Goal: Check status

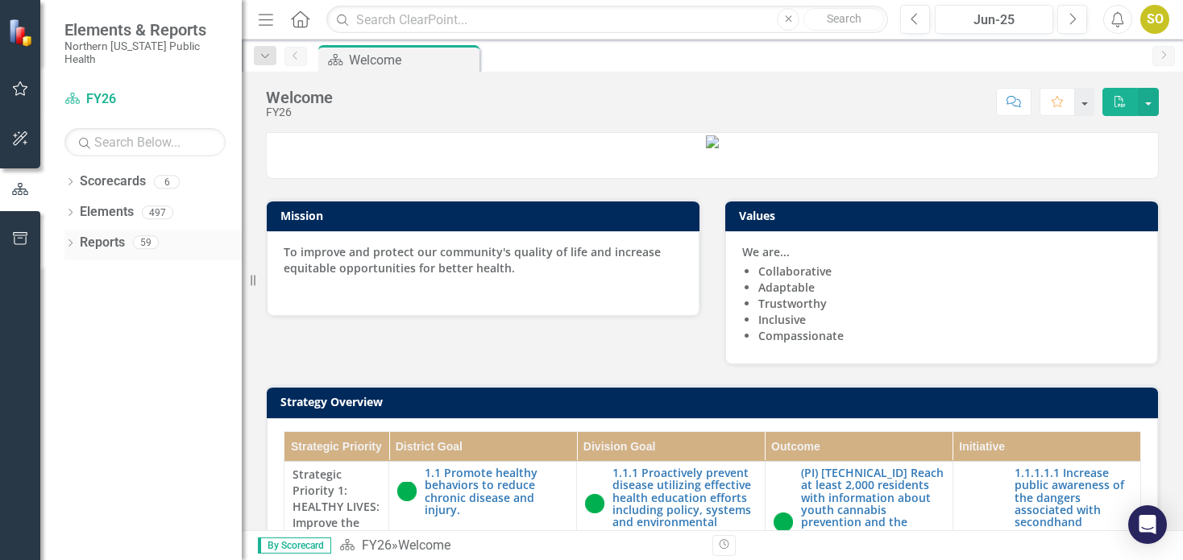
click at [92, 234] on link "Reports" at bounding box center [102, 243] width 45 height 19
click at [67, 240] on icon "Dropdown" at bounding box center [69, 244] width 11 height 9
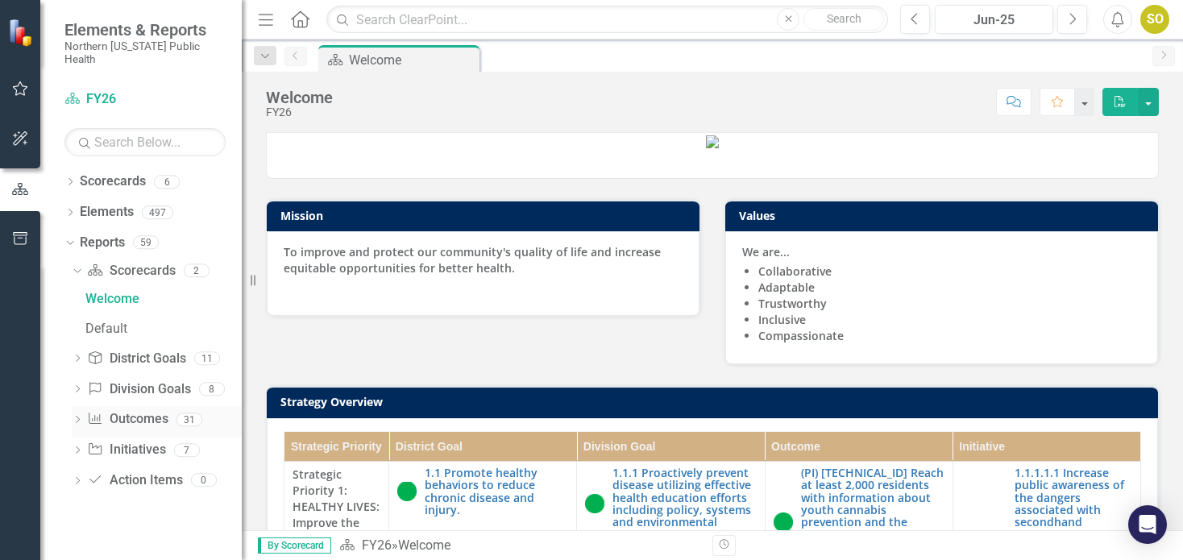
click at [79, 416] on icon "Dropdown" at bounding box center [77, 420] width 11 height 9
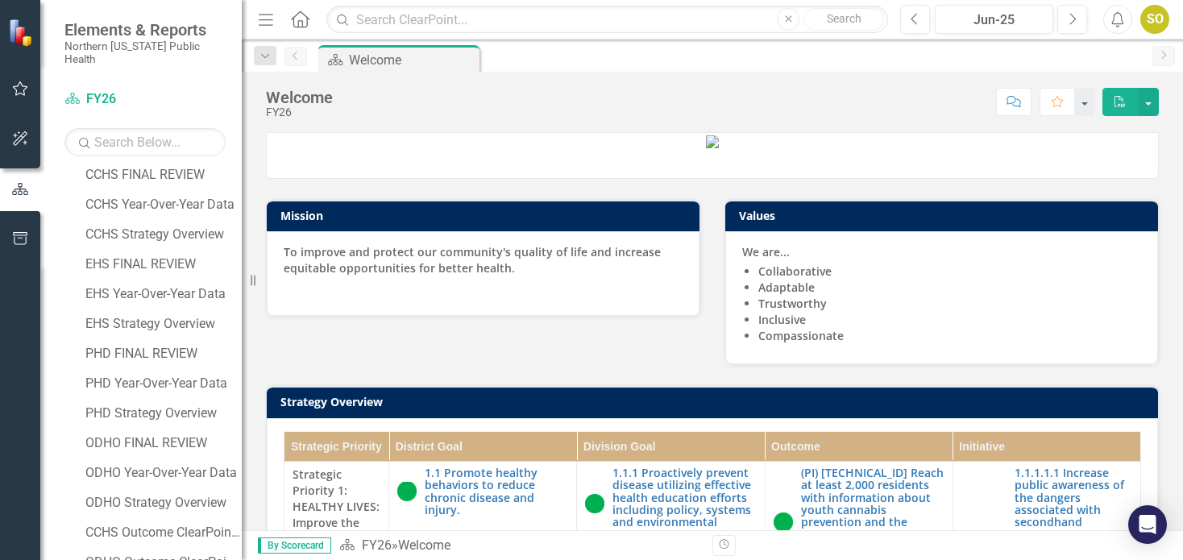
scroll to position [564, 0]
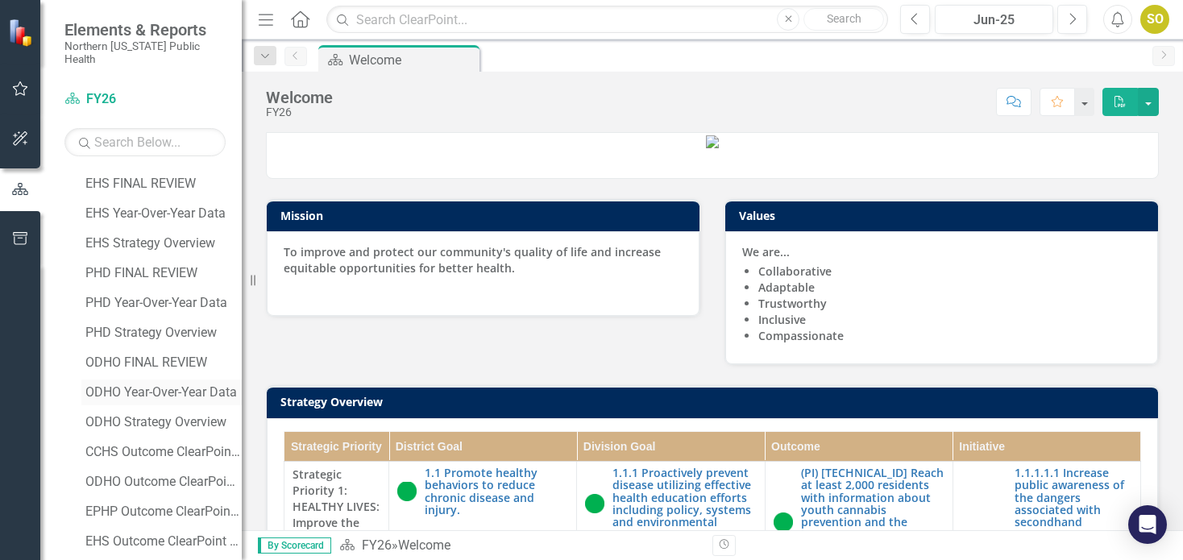
click at [172, 379] on link "ODHO Year-Over-Year Data" at bounding box center [161, 392] width 160 height 26
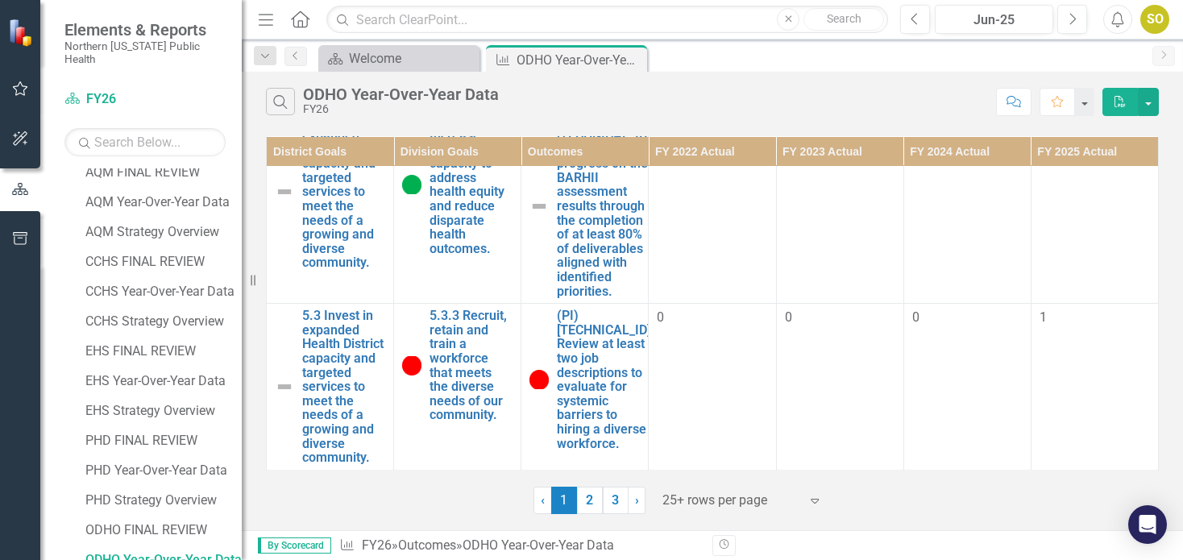
scroll to position [3842, 0]
click at [590, 499] on link "2" at bounding box center [590, 500] width 26 height 27
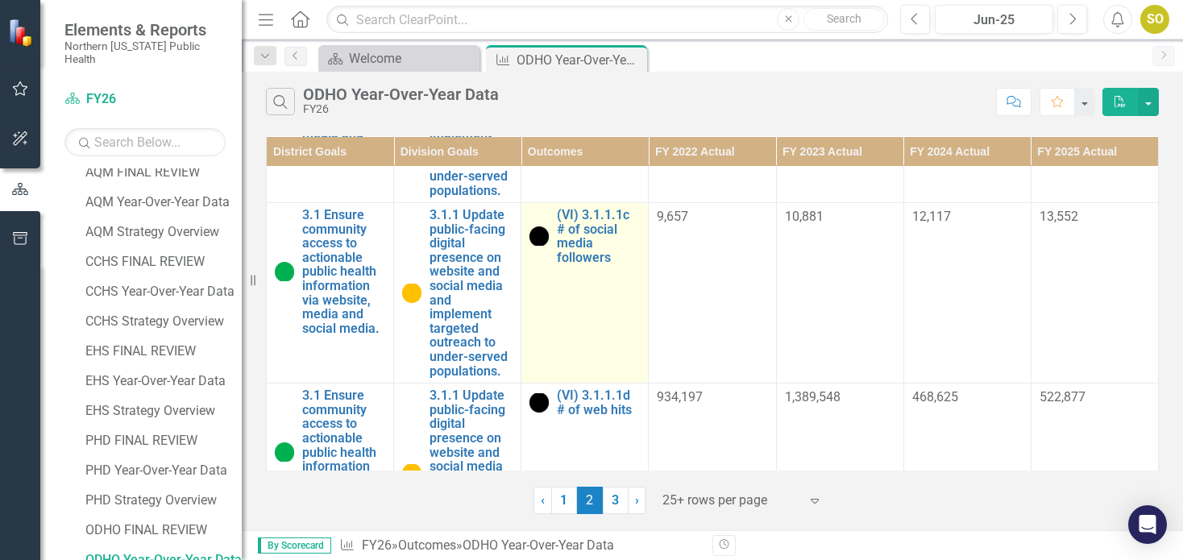
scroll to position [725, 0]
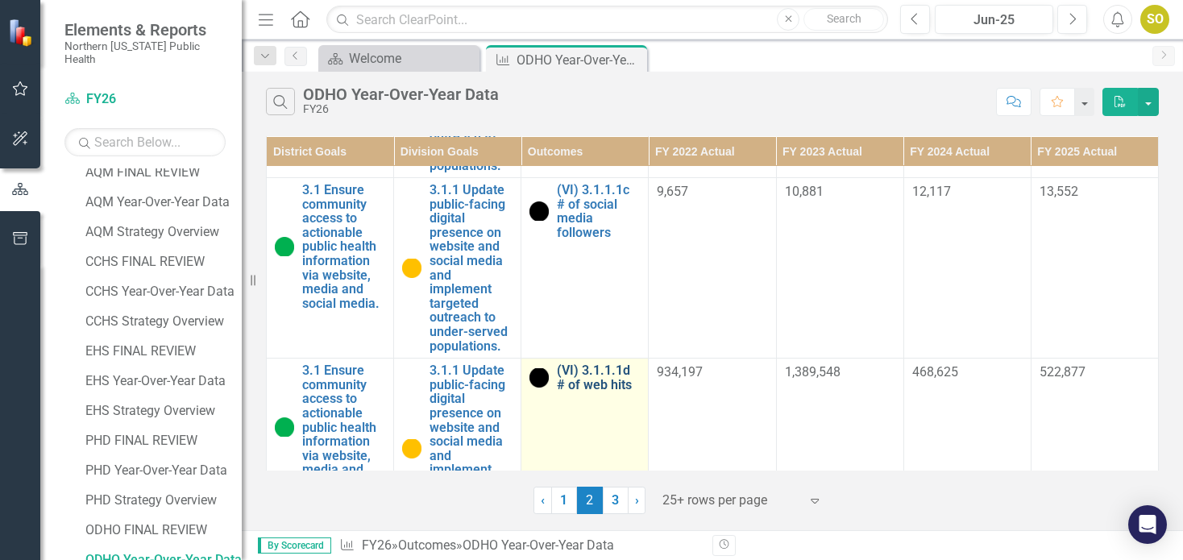
click at [596, 383] on link "(VI) 3.1.1.1d # of web hits" at bounding box center [598, 377] width 83 height 28
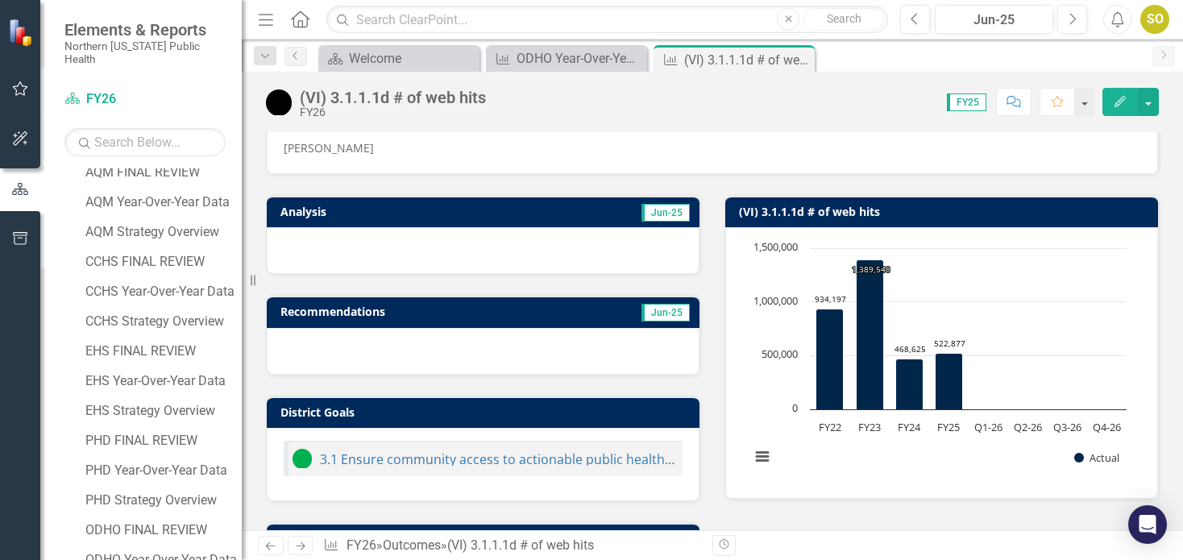
scroll to position [161, 0]
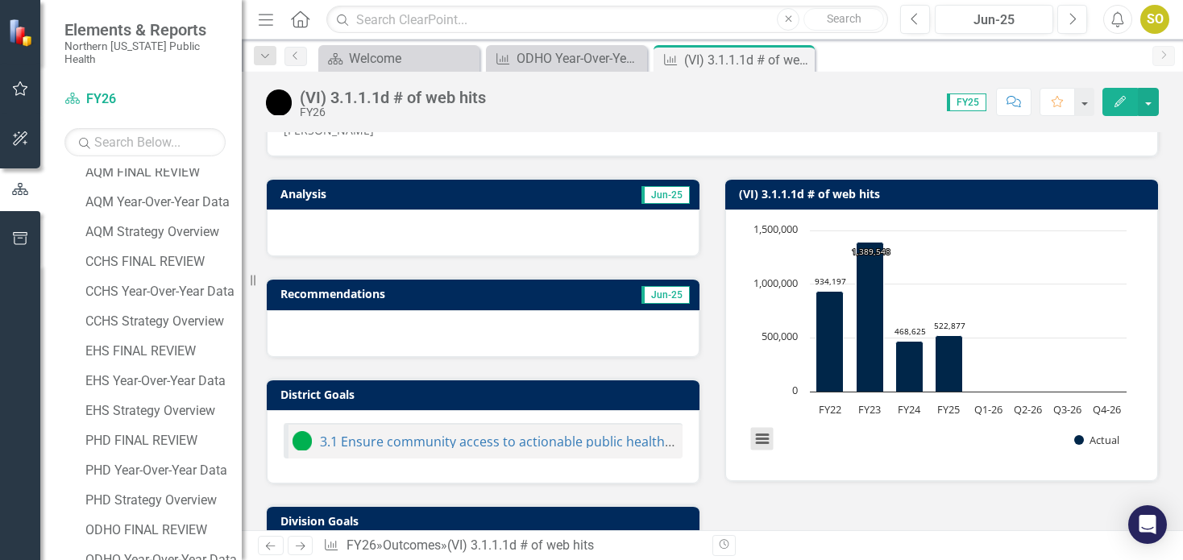
click at [751, 434] on button "View chart menu, Chart" at bounding box center [762, 439] width 23 height 23
click at [949, 470] on div "Chart Bar chart with 8 bars. (VI) 3.1.1.1d # of web hits (Chart Type: Column Ch…" at bounding box center [941, 344] width 433 height 271
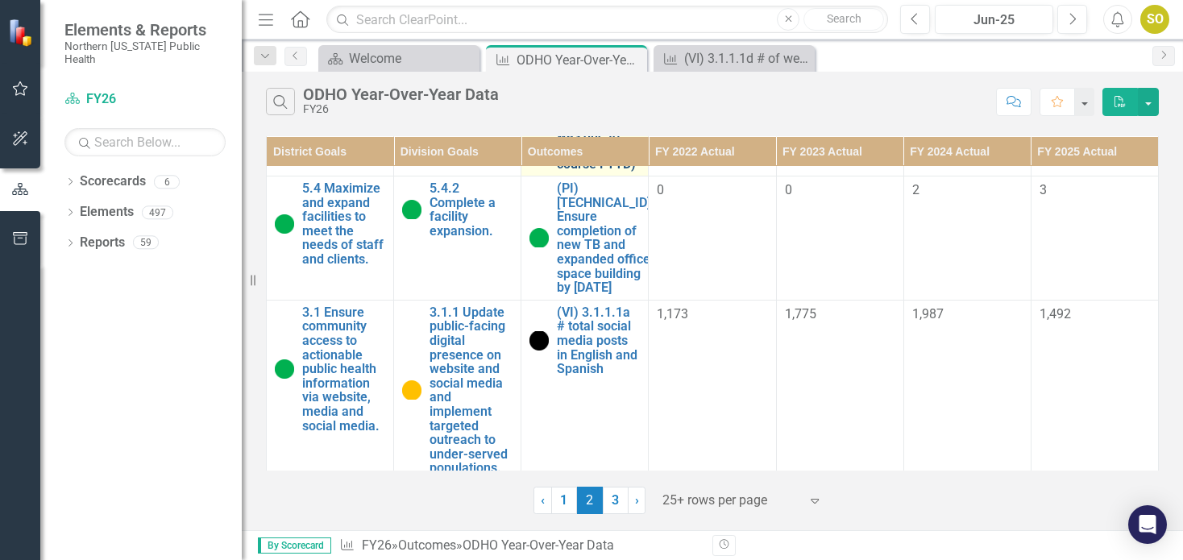
scroll to position [725, 0]
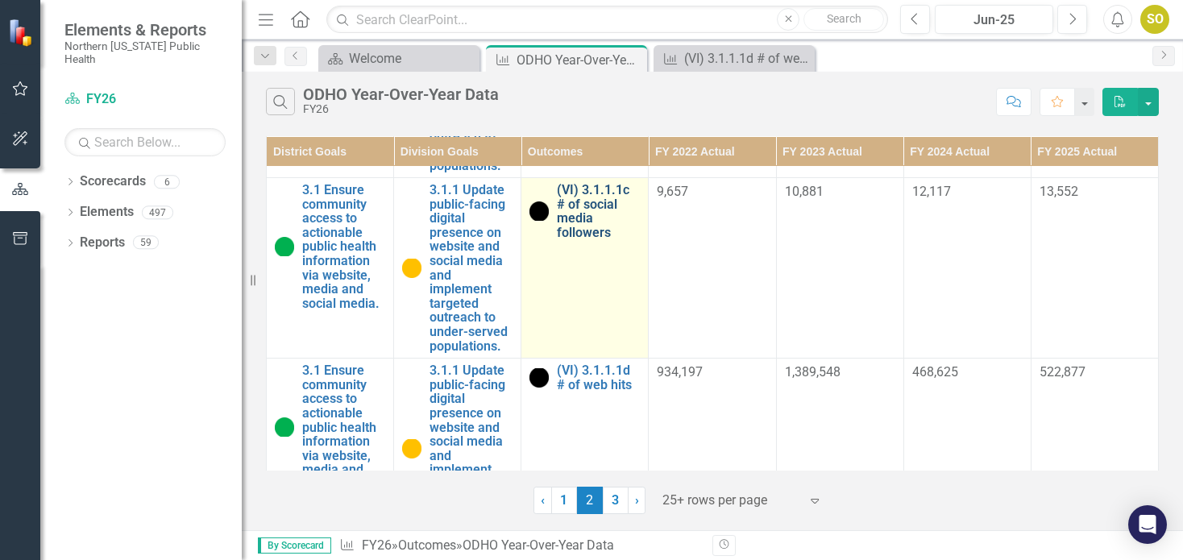
click at [570, 211] on link "(VI) 3.1.1.1c # of social media followers" at bounding box center [598, 211] width 83 height 56
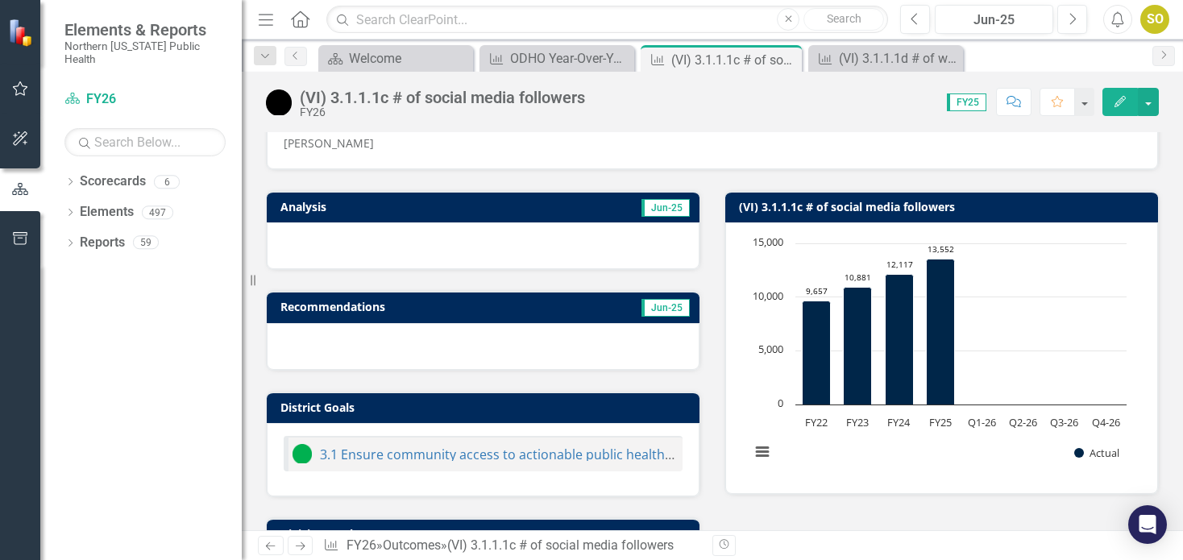
scroll to position [161, 0]
